Goal: Navigation & Orientation: Find specific page/section

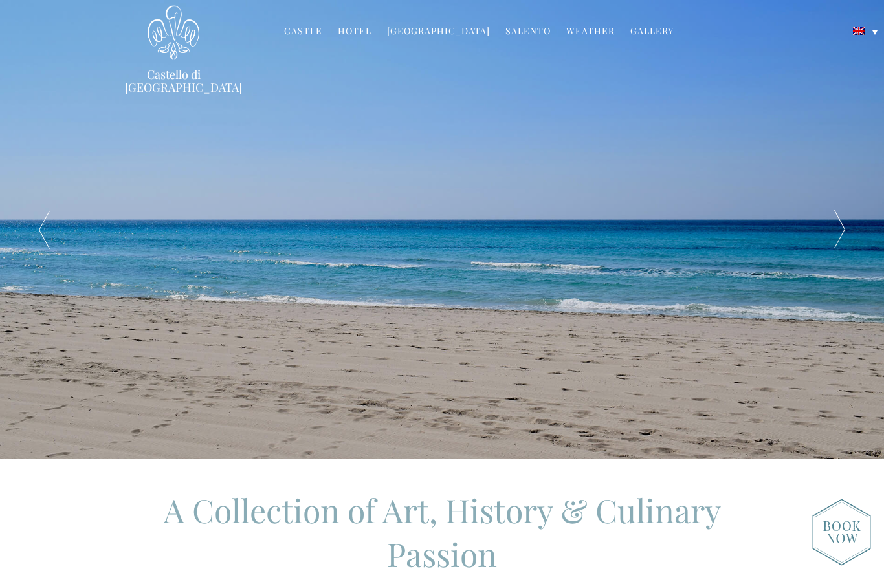
click at [847, 234] on div at bounding box center [839, 229] width 89 height 459
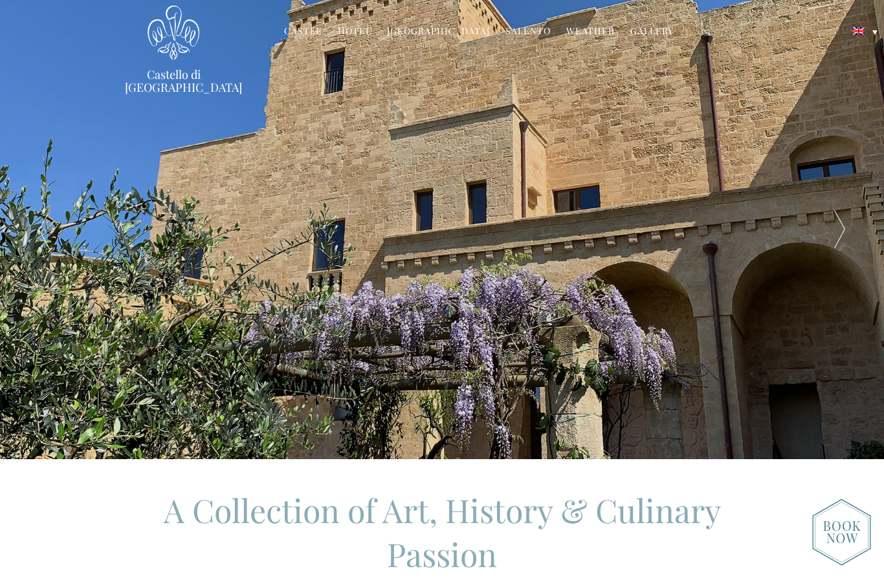
click at [847, 234] on div at bounding box center [839, 229] width 89 height 459
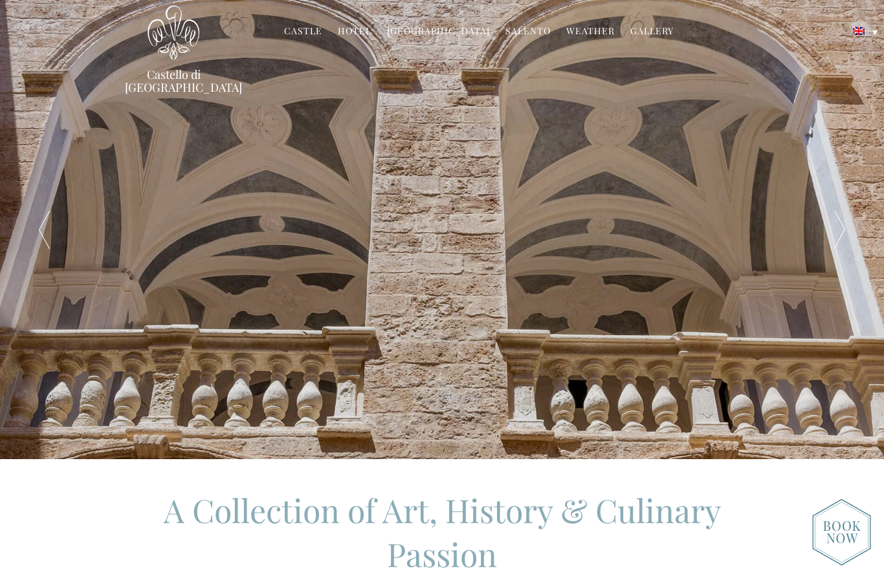
click at [847, 234] on div at bounding box center [839, 229] width 89 height 459
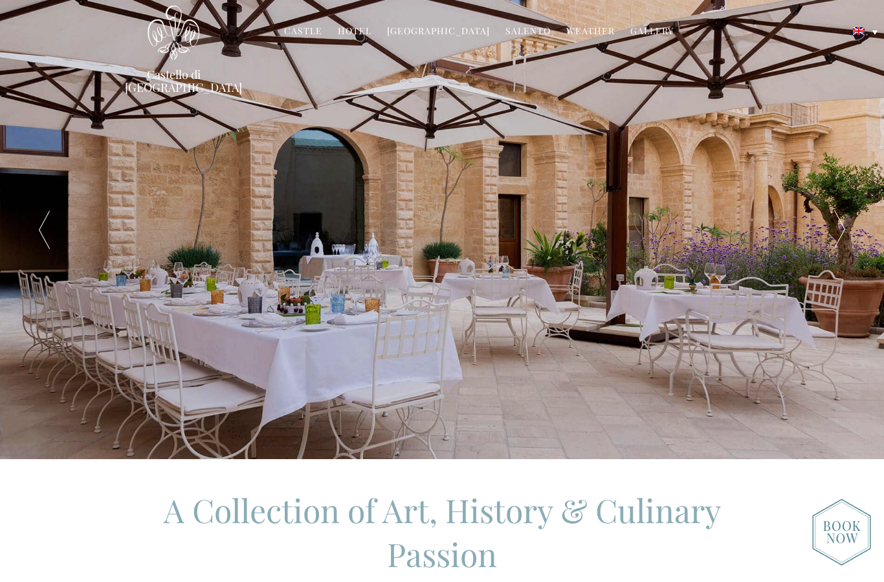
click at [847, 234] on div at bounding box center [839, 229] width 89 height 459
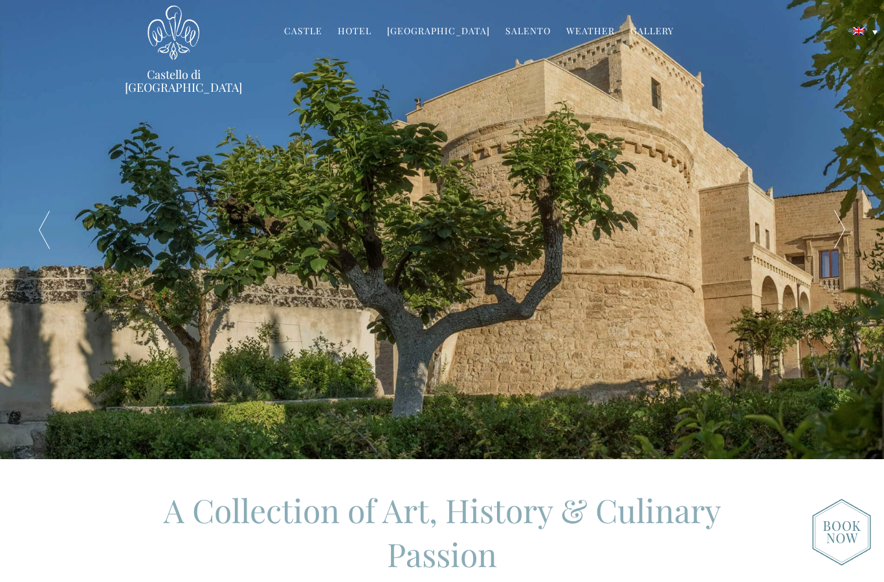
click at [847, 234] on div at bounding box center [839, 229] width 89 height 459
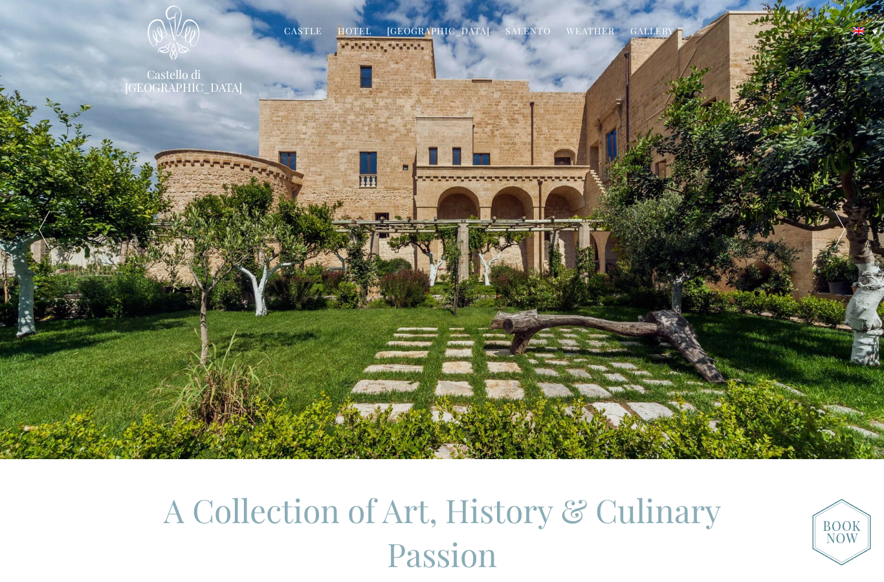
click at [314, 32] on link "Castle" at bounding box center [303, 32] width 38 height 15
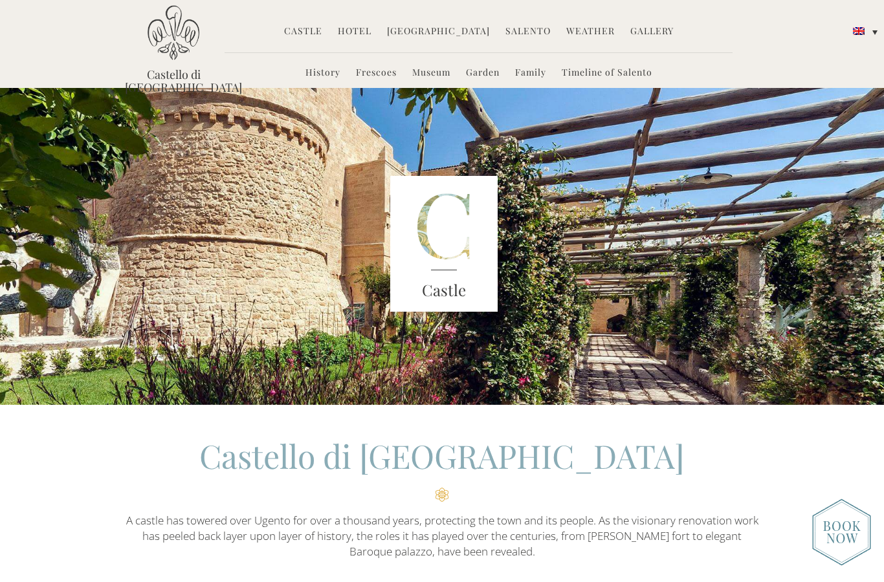
click at [364, 32] on link "Hotel" at bounding box center [355, 32] width 34 height 15
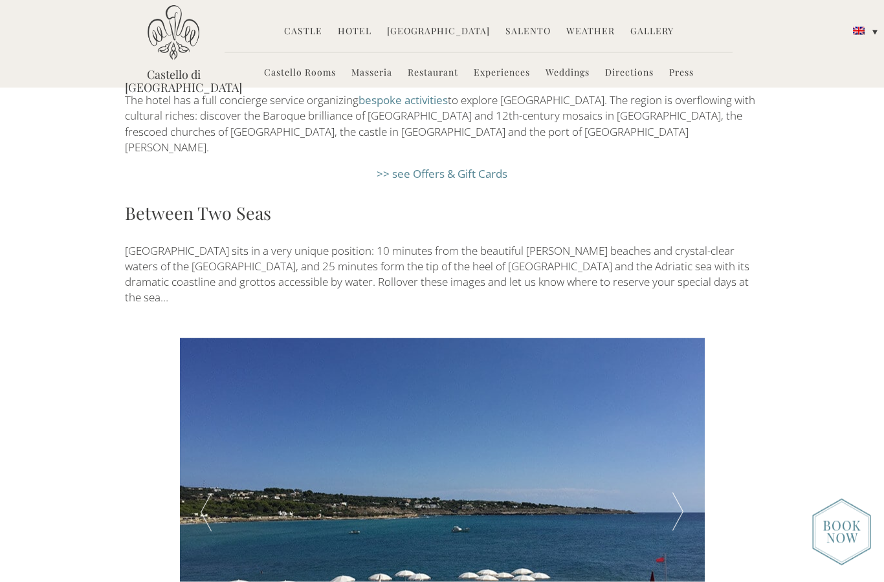
scroll to position [1932, 0]
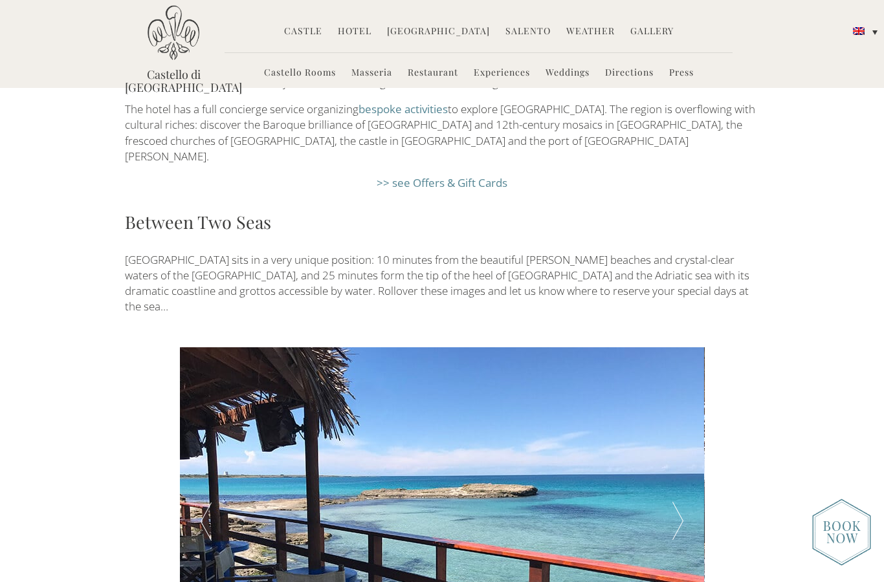
click at [507, 76] on link "Experiences" at bounding box center [502, 73] width 56 height 15
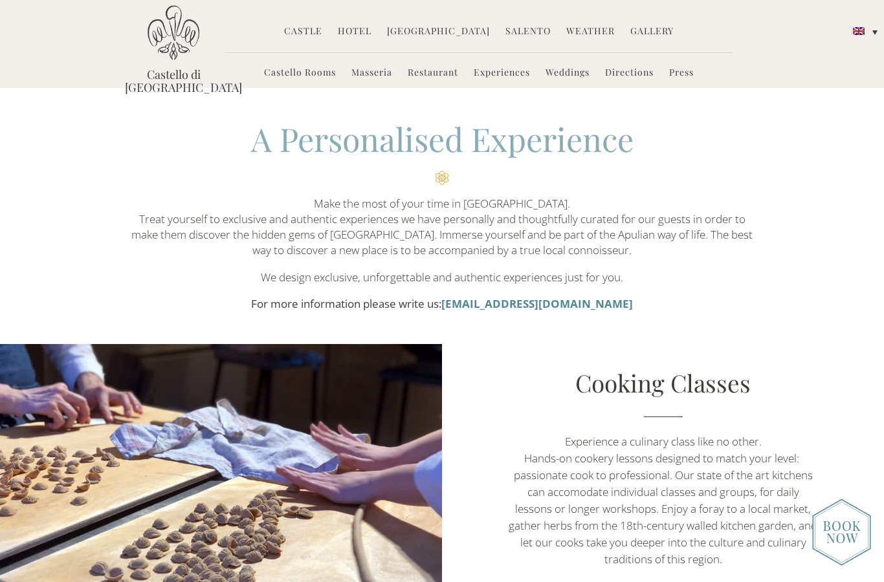
click at [517, 72] on link "Experiences" at bounding box center [502, 73] width 56 height 15
click at [564, 76] on link "Weddings" at bounding box center [567, 73] width 44 height 15
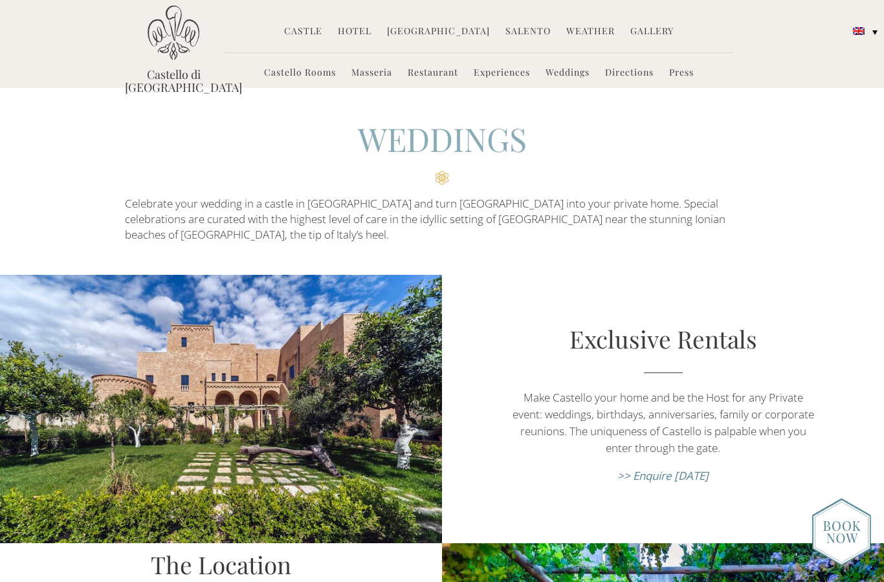
click at [304, 32] on link "Castle" at bounding box center [303, 32] width 38 height 15
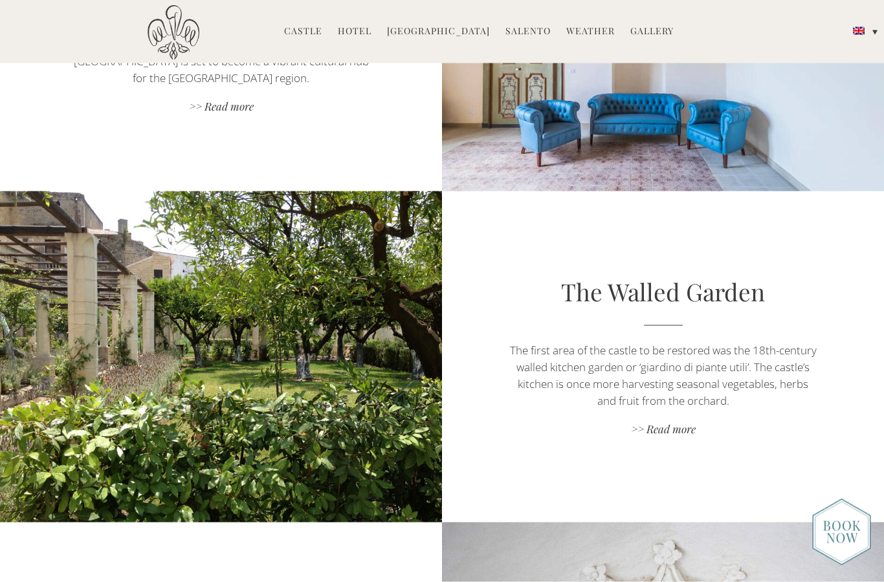
scroll to position [1840, 0]
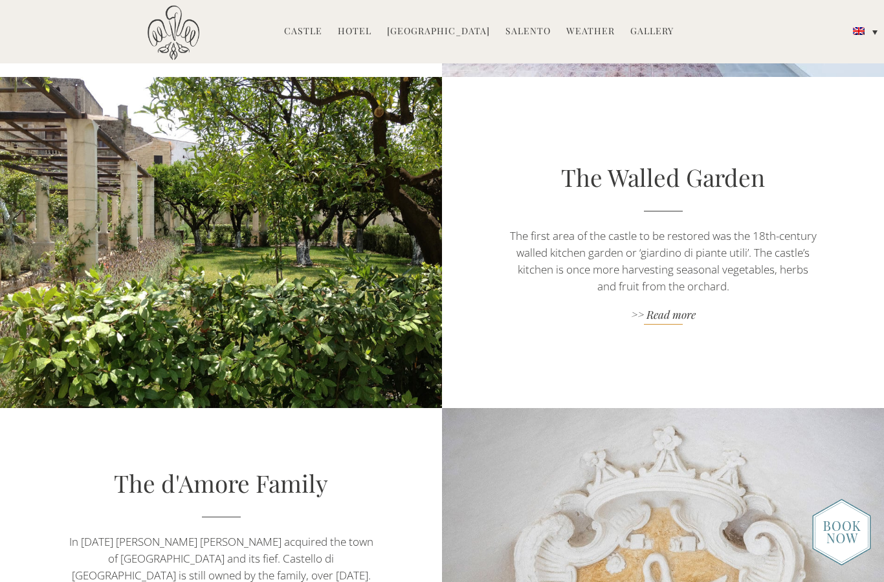
click at [683, 318] on link ">> Read more" at bounding box center [662, 315] width 309 height 17
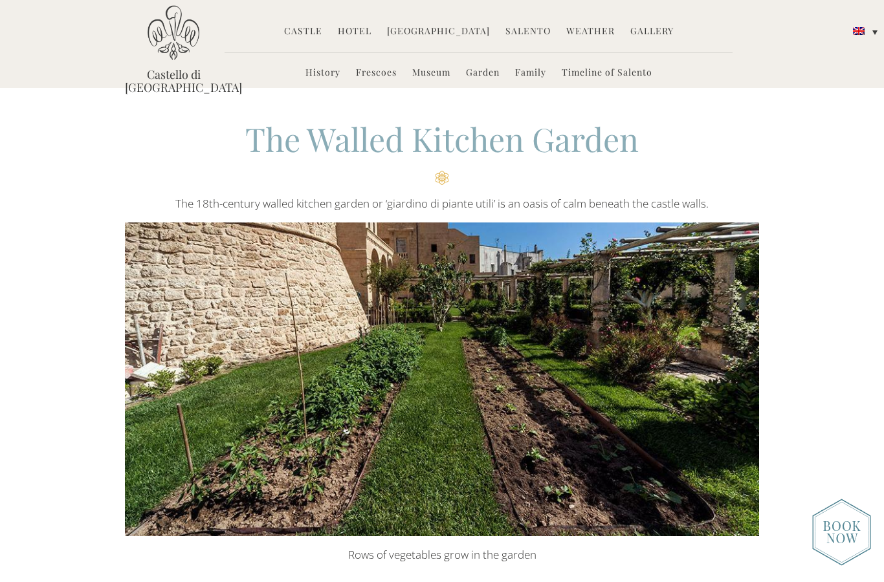
click at [639, 32] on link "Gallery" at bounding box center [651, 32] width 43 height 15
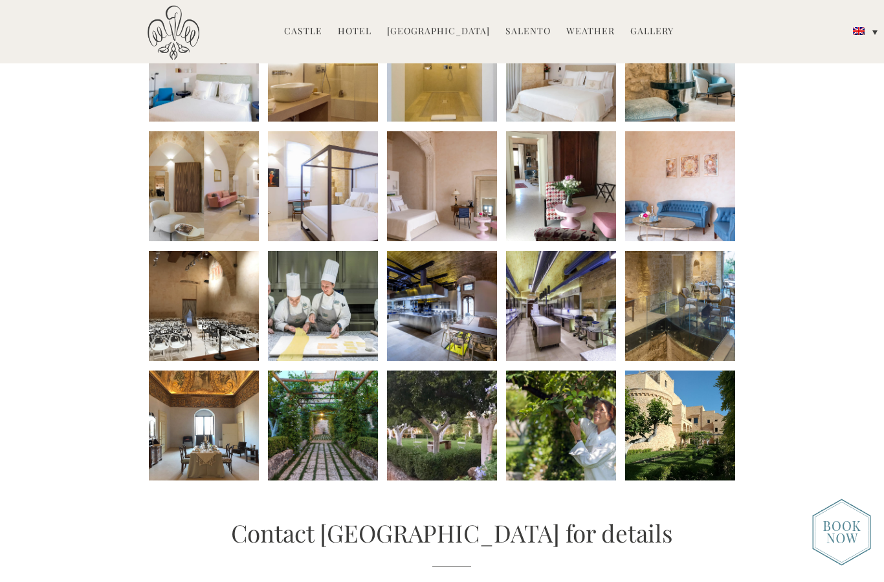
scroll to position [501, 0]
